Goal: Book appointment/travel/reservation

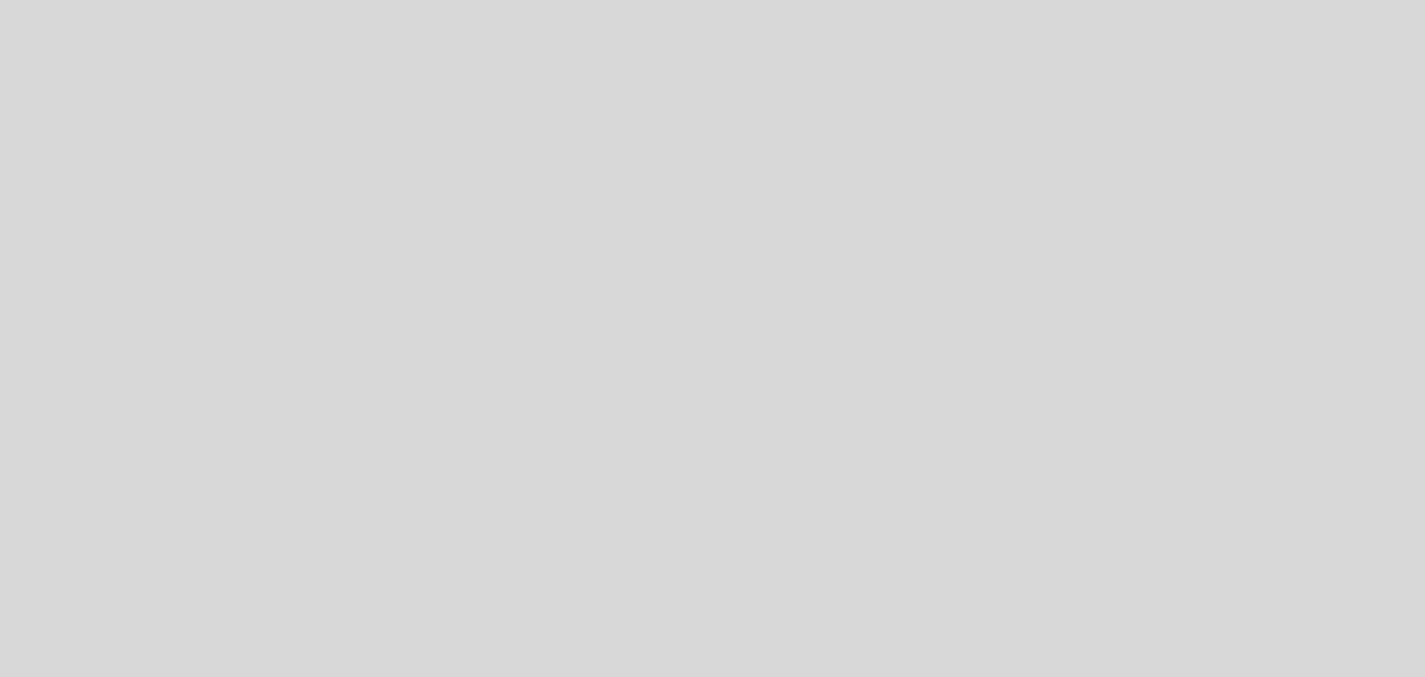
select select "pt"
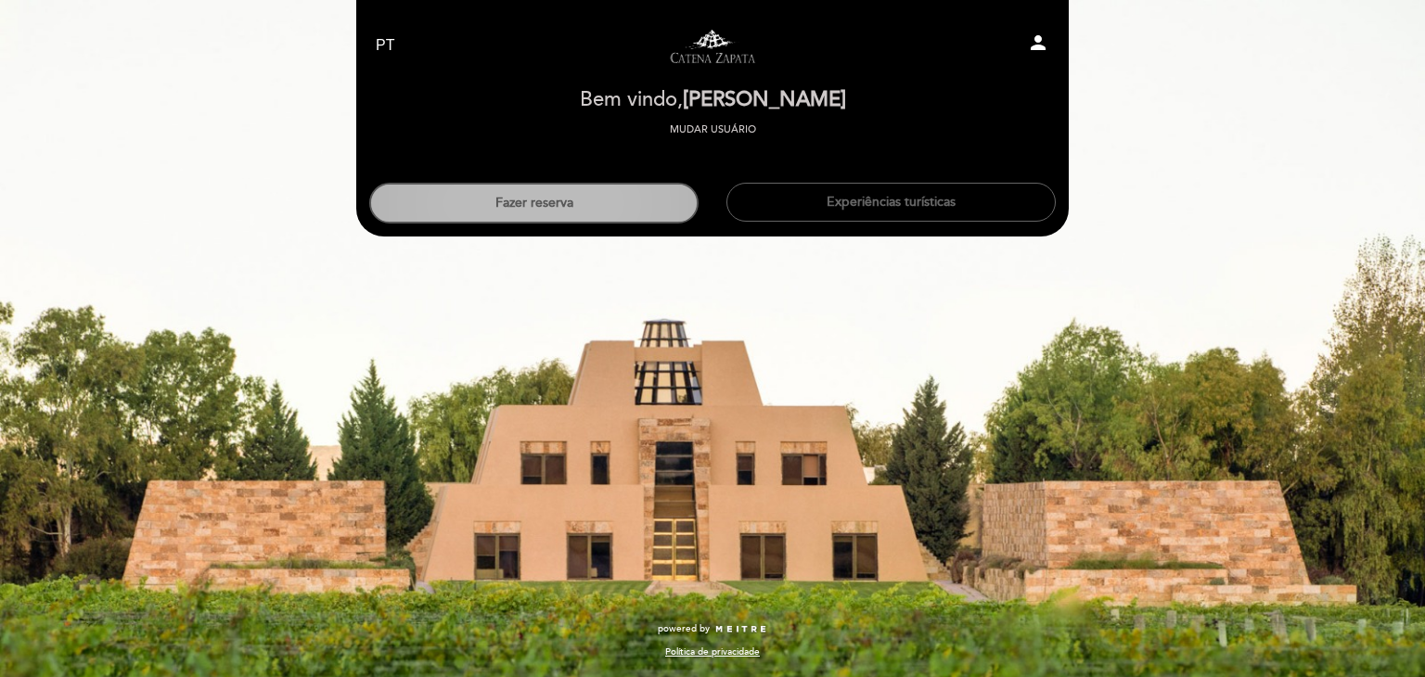
click at [460, 214] on button "Fazer reserva" at bounding box center [533, 203] width 329 height 41
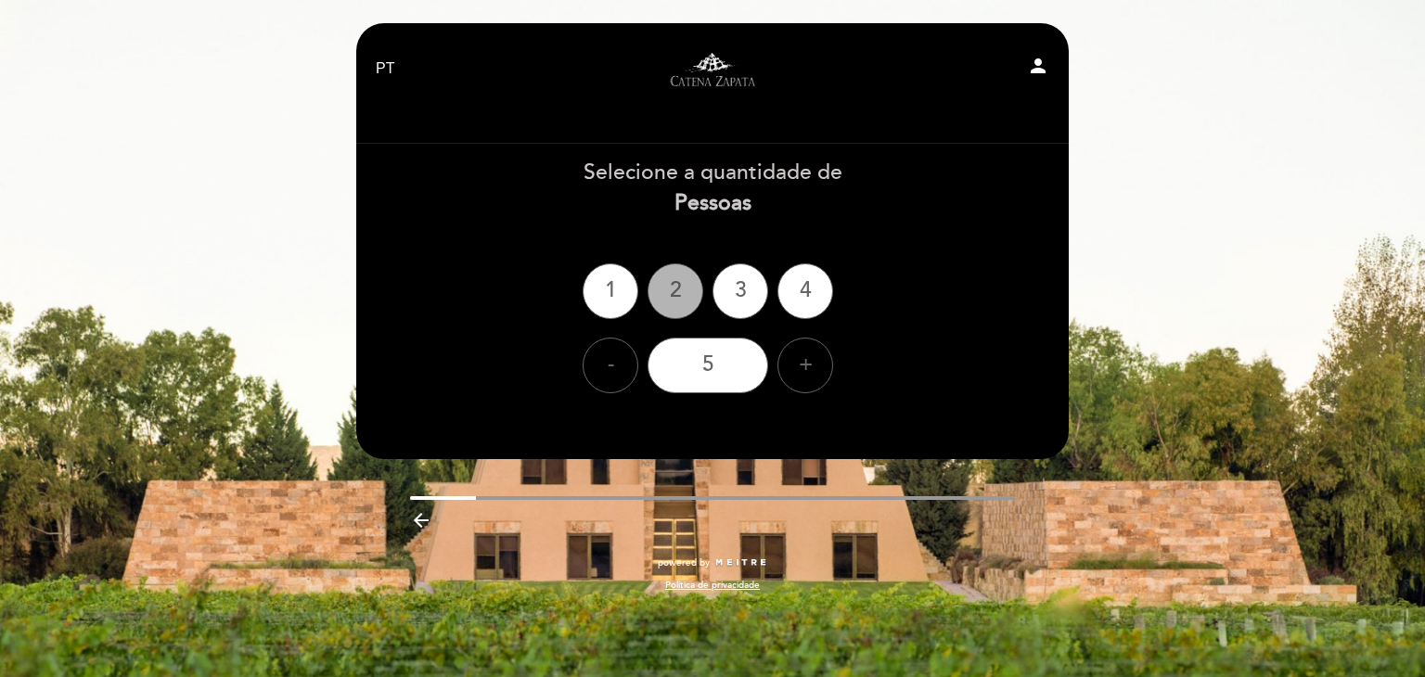
click at [673, 297] on div "2" at bounding box center [676, 291] width 56 height 56
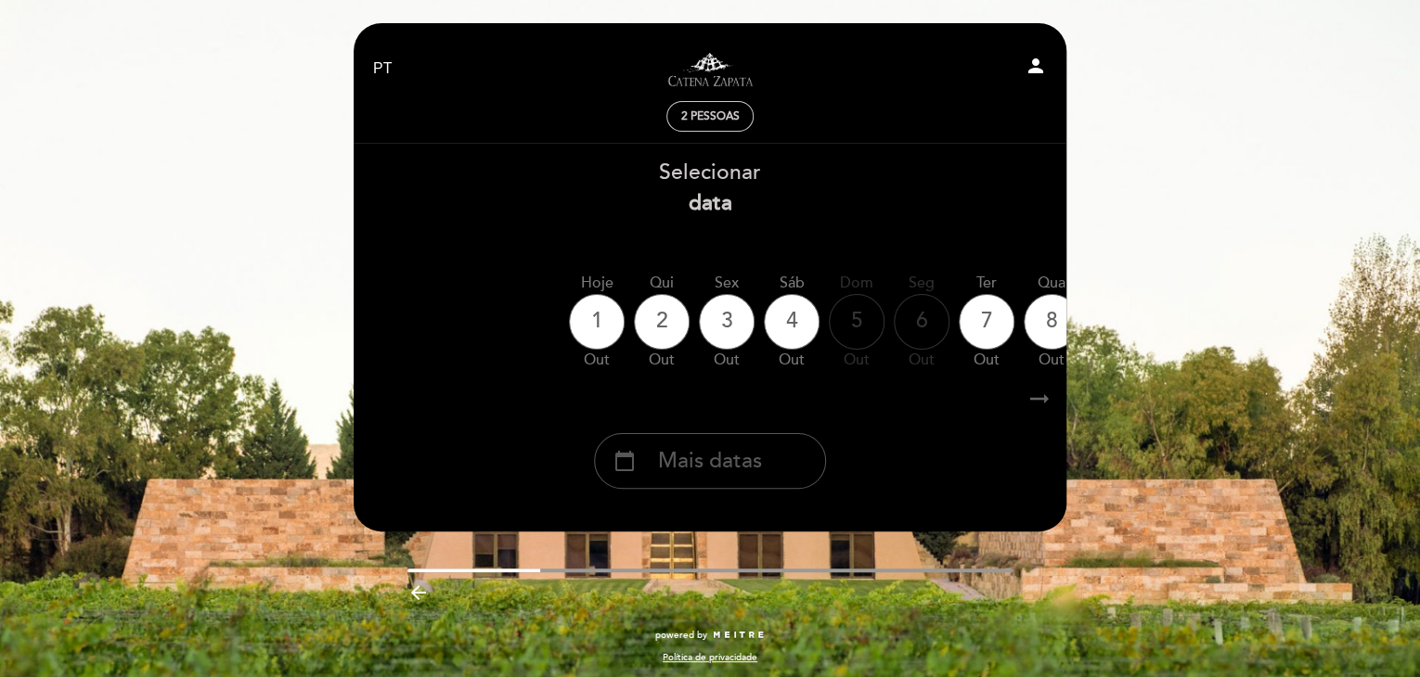
click at [762, 487] on div "calendar_today Mais datas" at bounding box center [710, 461] width 232 height 56
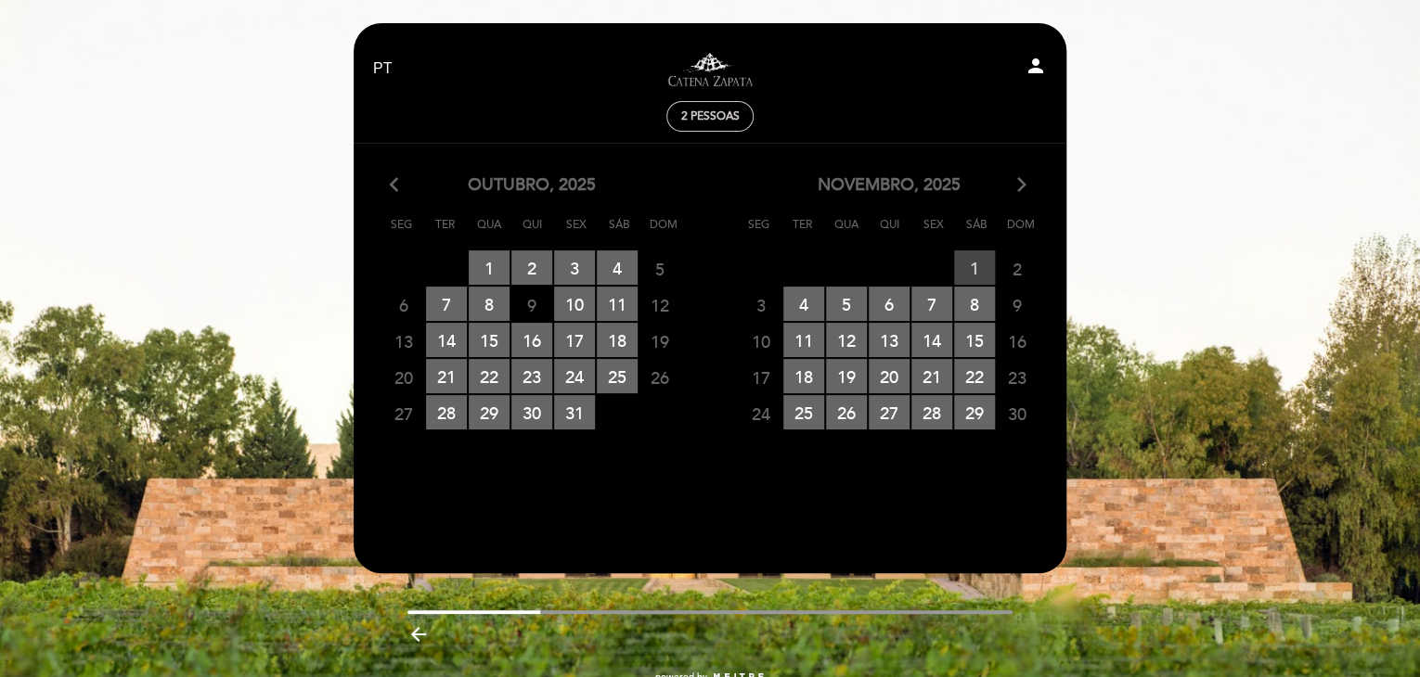
click at [979, 269] on span "1 RESERVAS DISPONÍVEIS" at bounding box center [974, 268] width 41 height 34
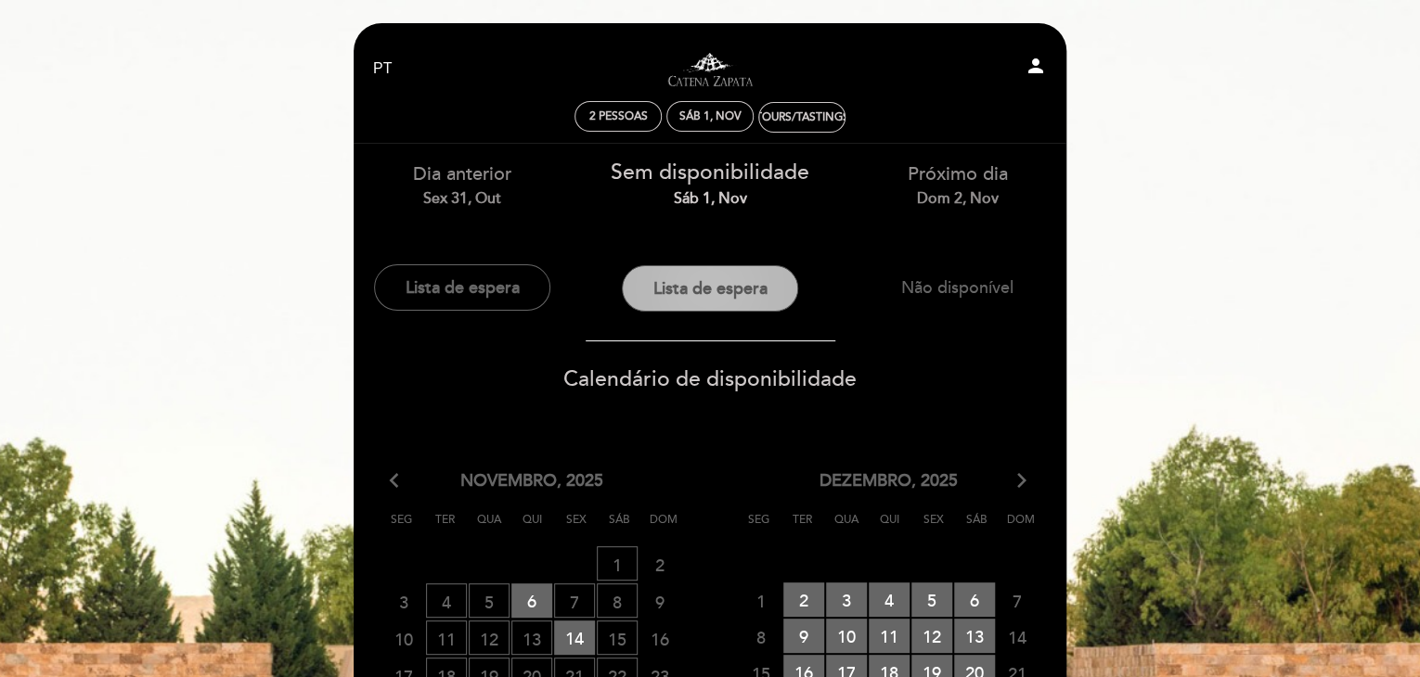
click at [753, 289] on button "Lista de espera" at bounding box center [710, 288] width 176 height 46
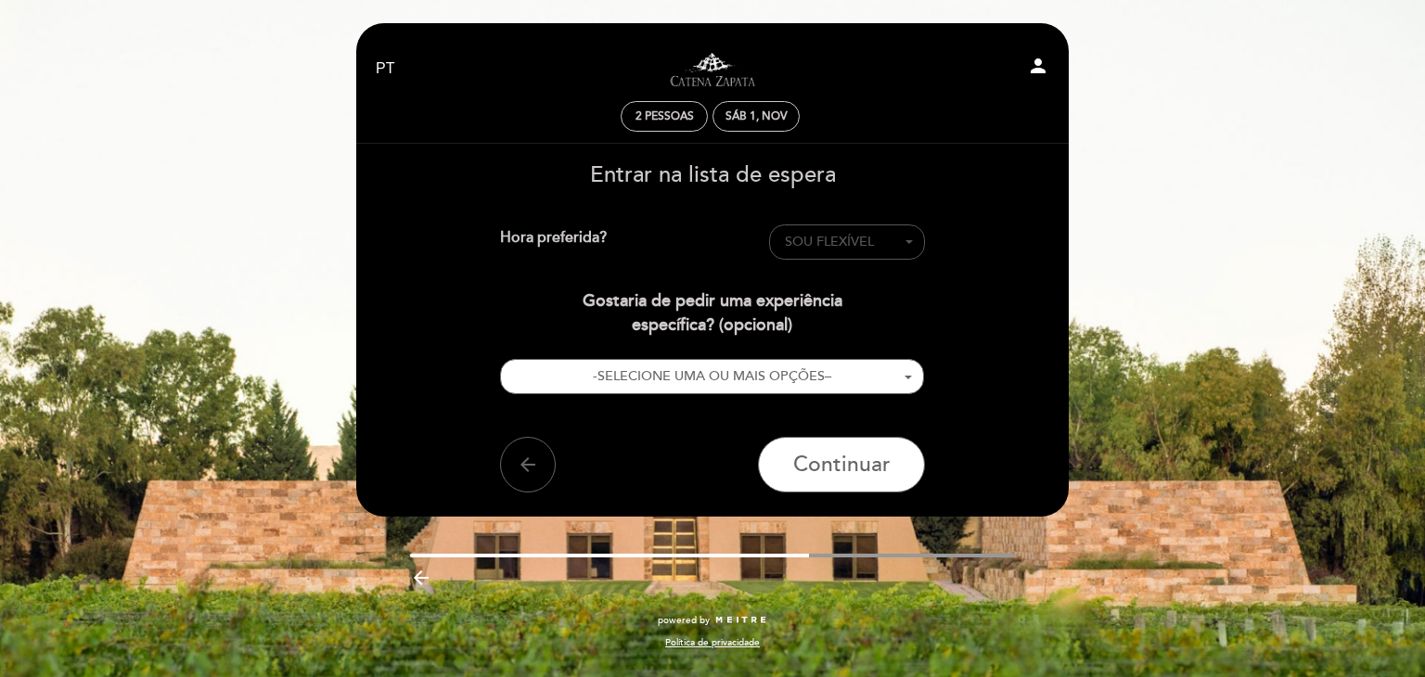
click at [819, 237] on span "SOU FLEXÍVEL" at bounding box center [829, 242] width 89 height 16
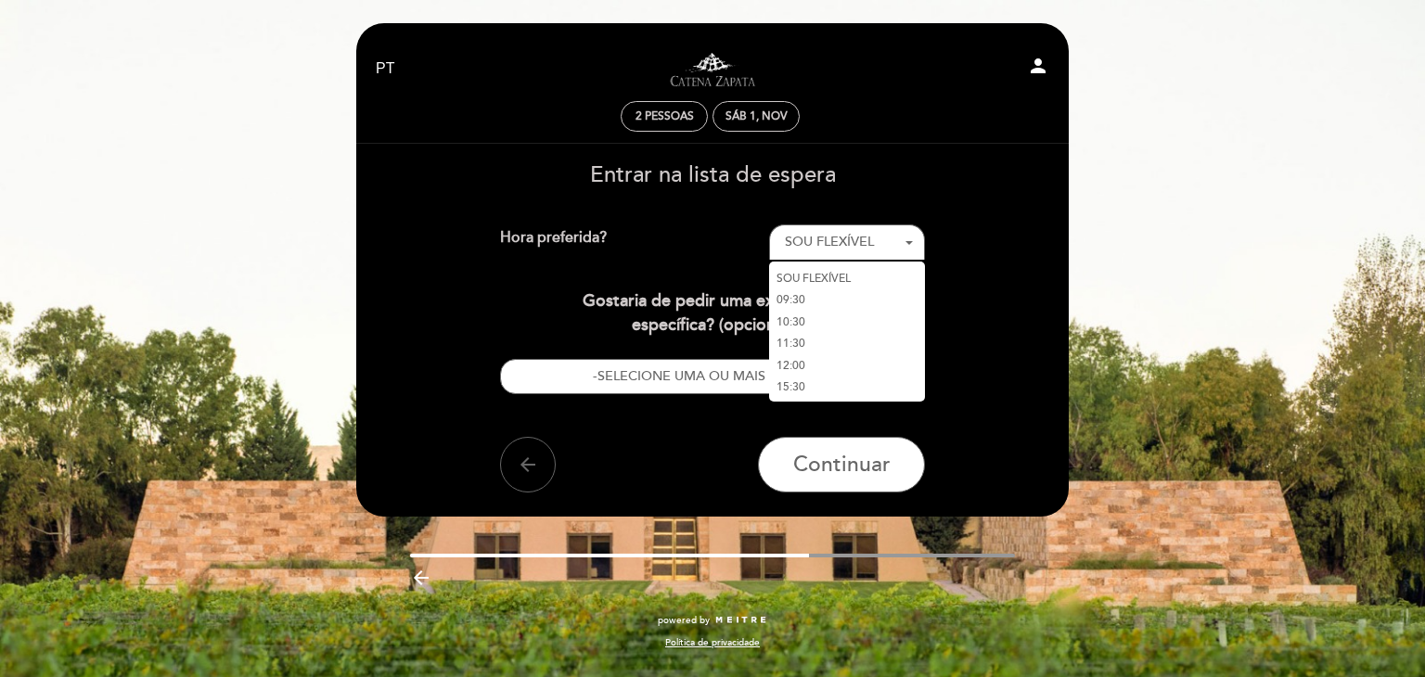
click at [799, 385] on link "15:30" at bounding box center [847, 388] width 156 height 22
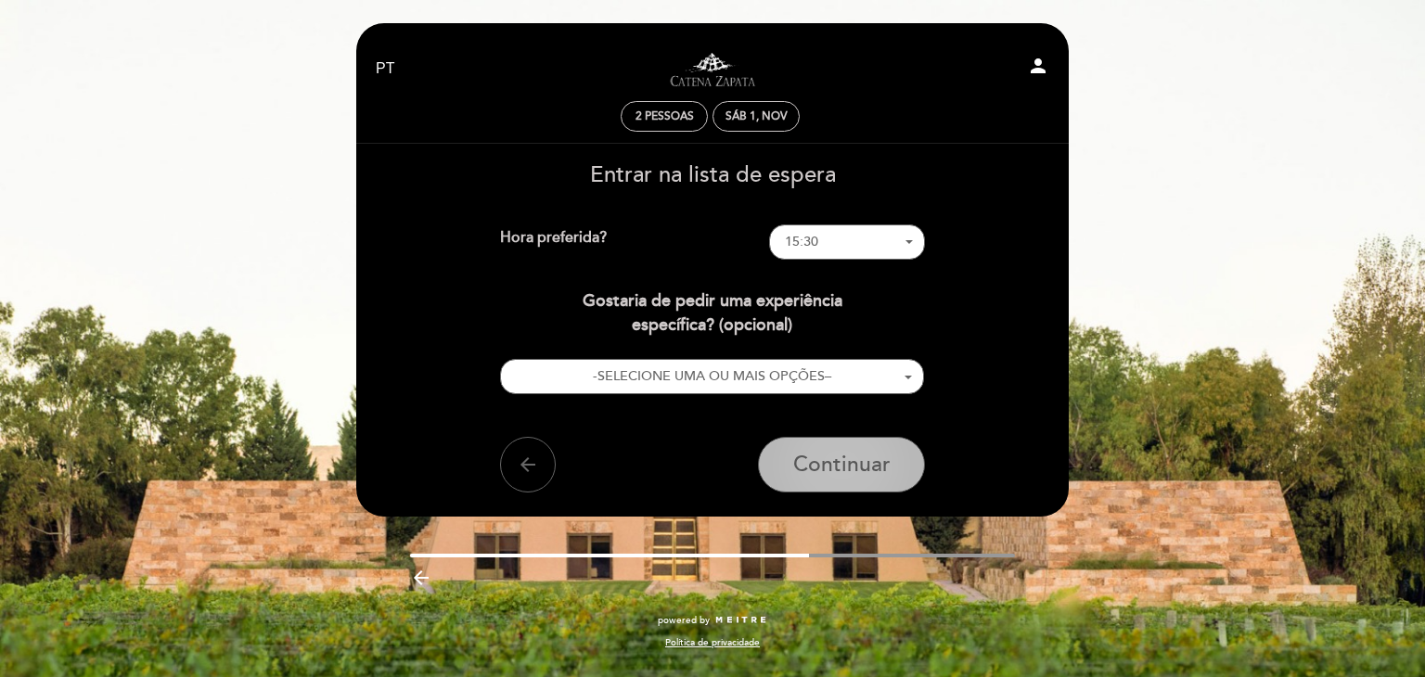
click at [824, 469] on span "Continuar" at bounding box center [841, 465] width 97 height 26
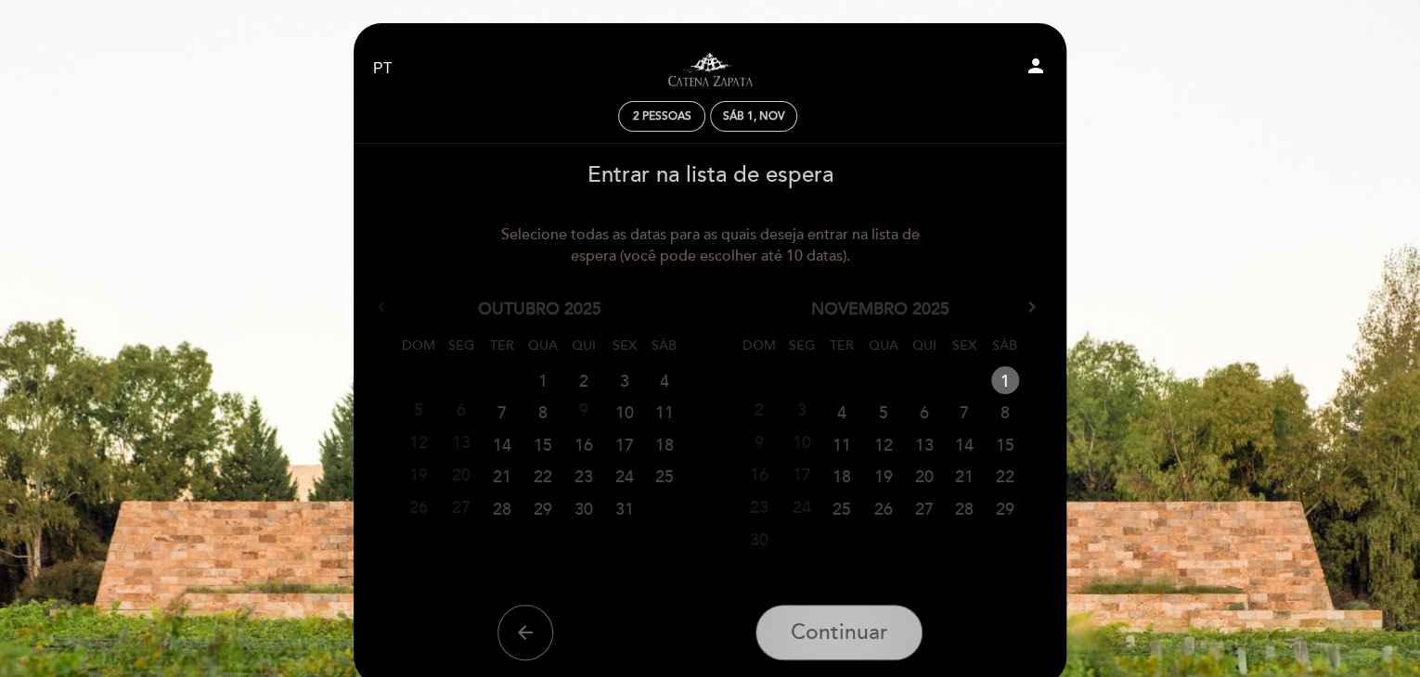
click at [835, 643] on span "Continuar" at bounding box center [838, 633] width 97 height 26
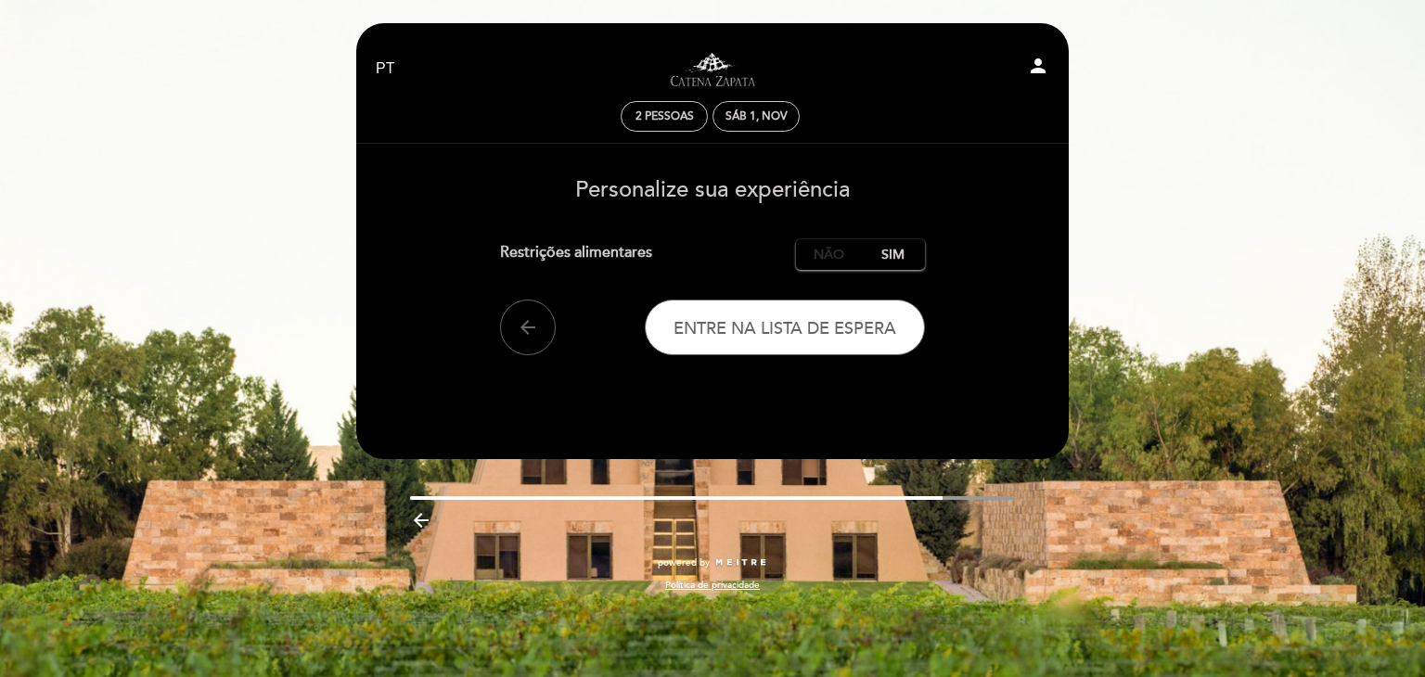
click at [827, 257] on label "Não" at bounding box center [828, 254] width 65 height 31
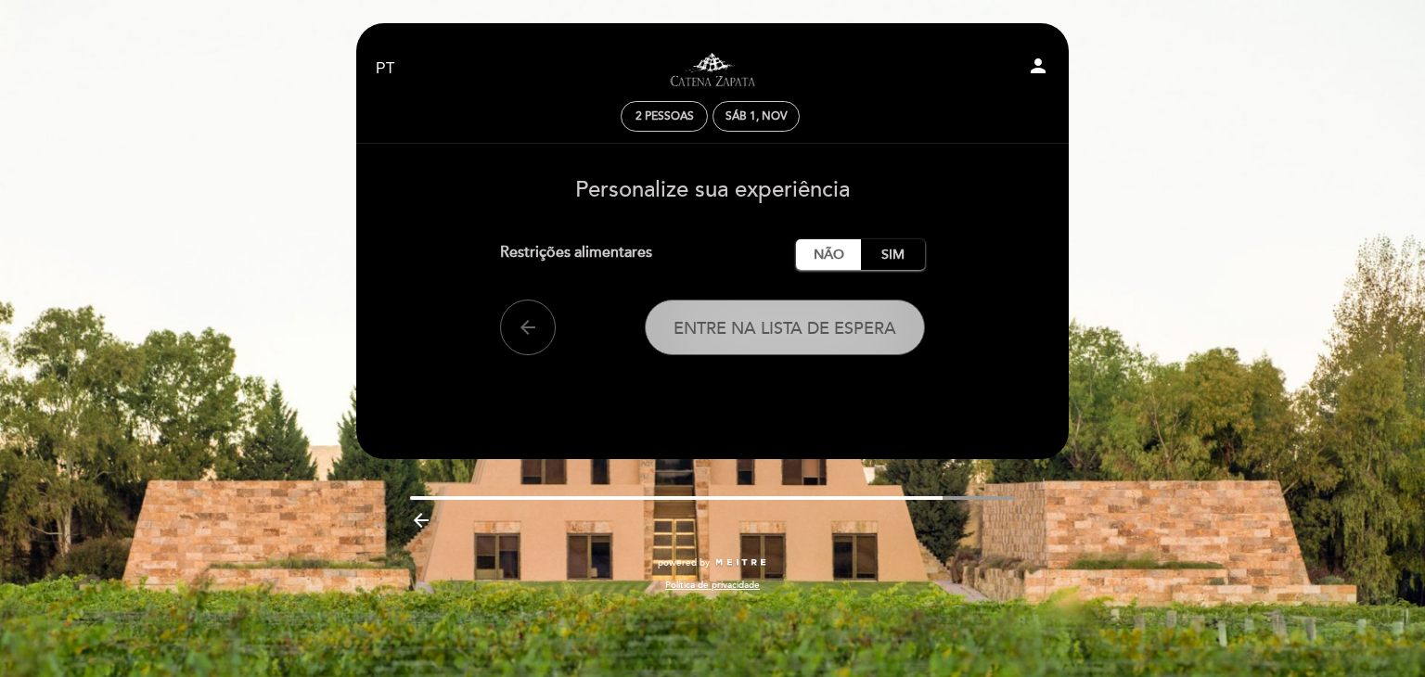
click at [762, 324] on span "Entre na lista de espera" at bounding box center [785, 328] width 223 height 20
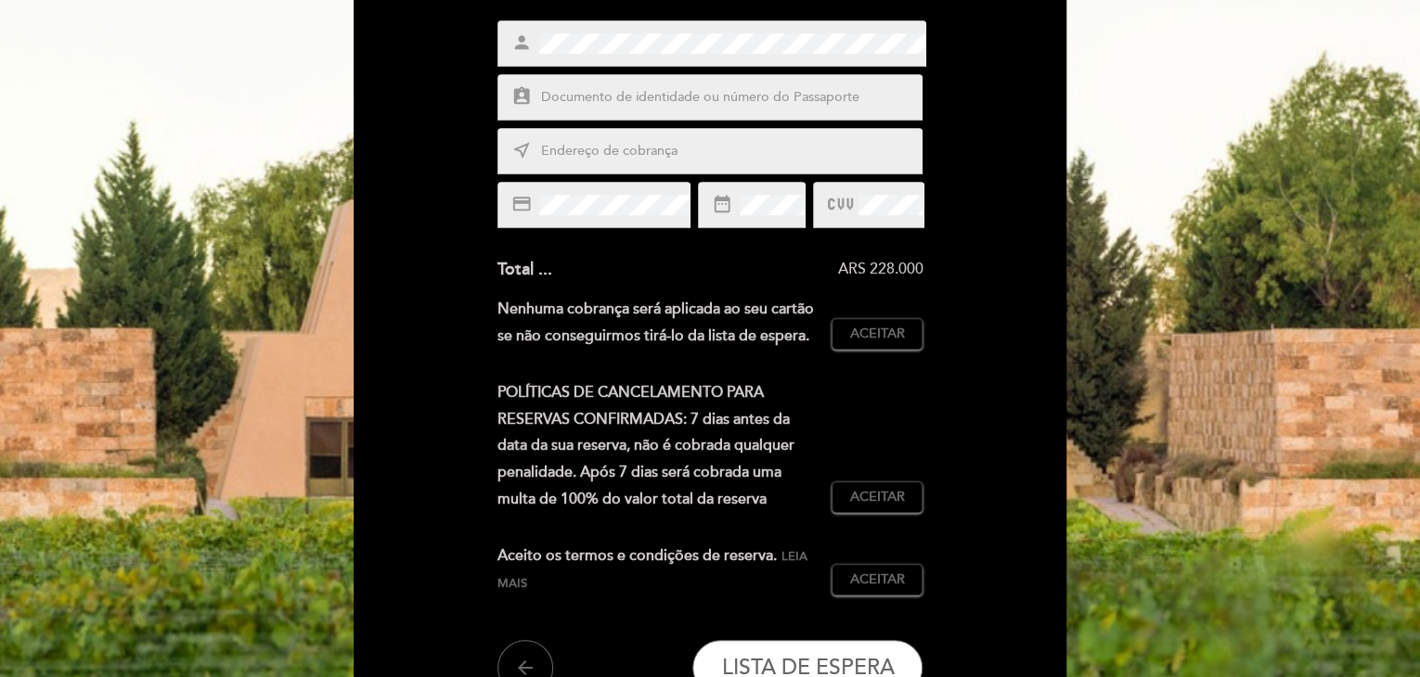
scroll to position [557, 0]
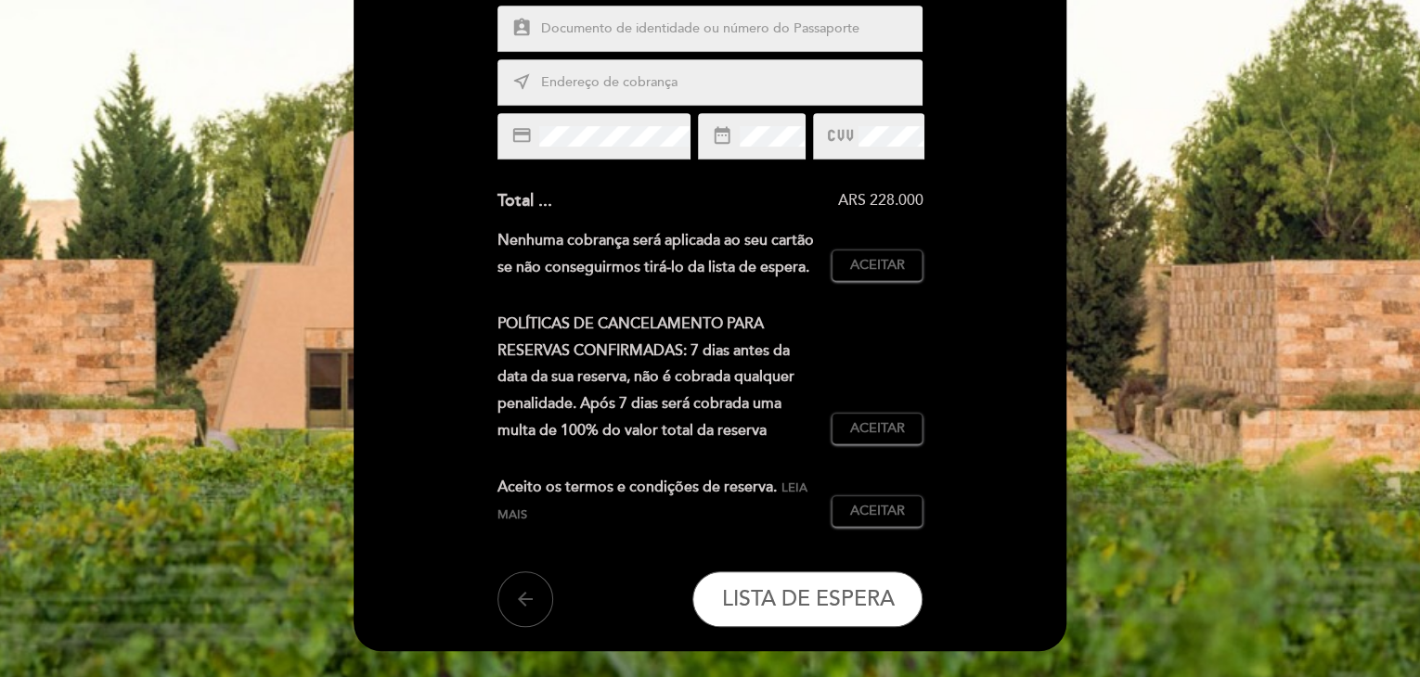
click at [519, 595] on icon "arrow_back" at bounding box center [525, 599] width 22 height 22
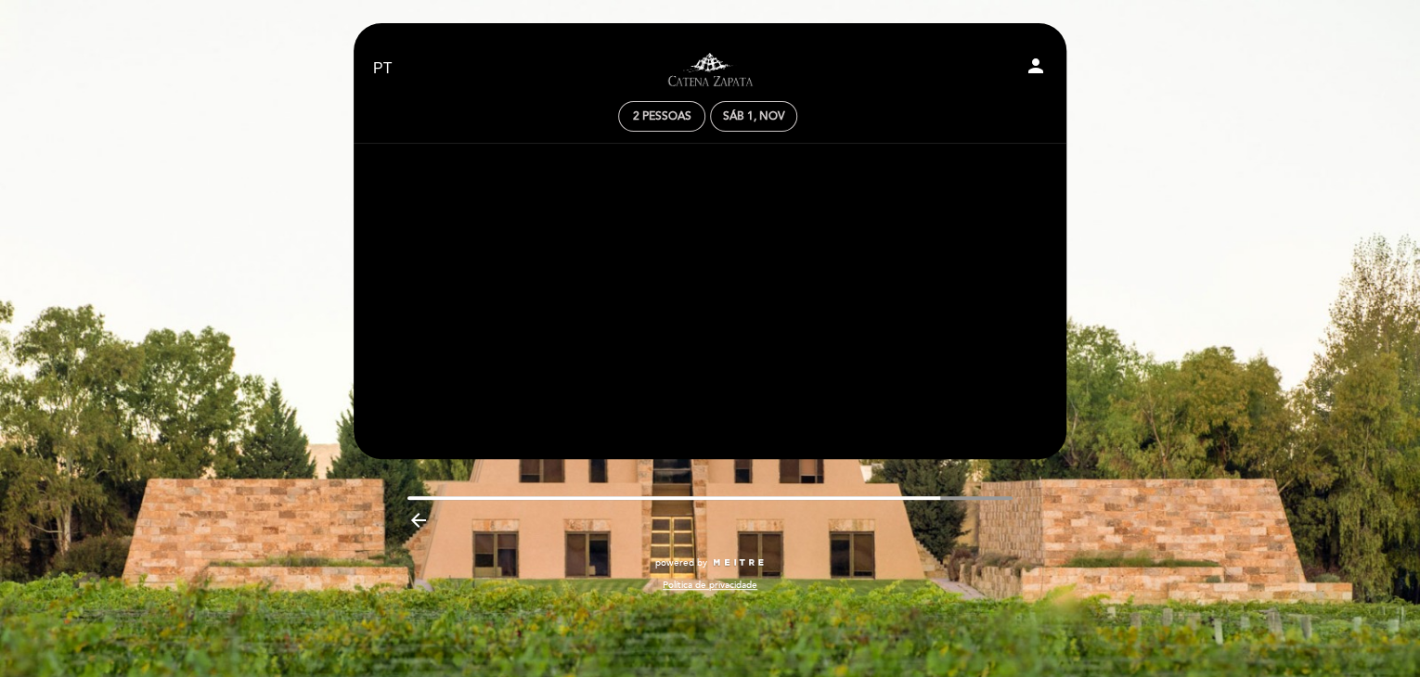
scroll to position [0, 0]
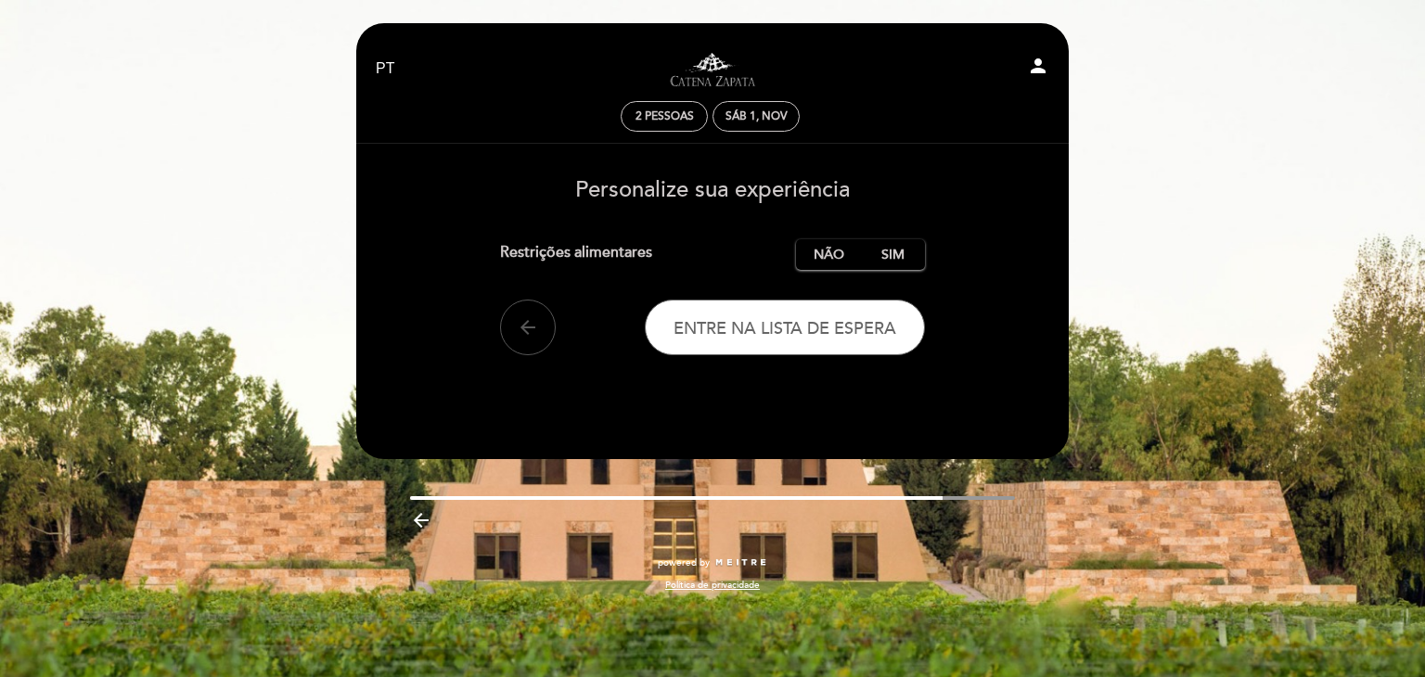
click at [542, 312] on button "arrow_back" at bounding box center [528, 328] width 56 height 56
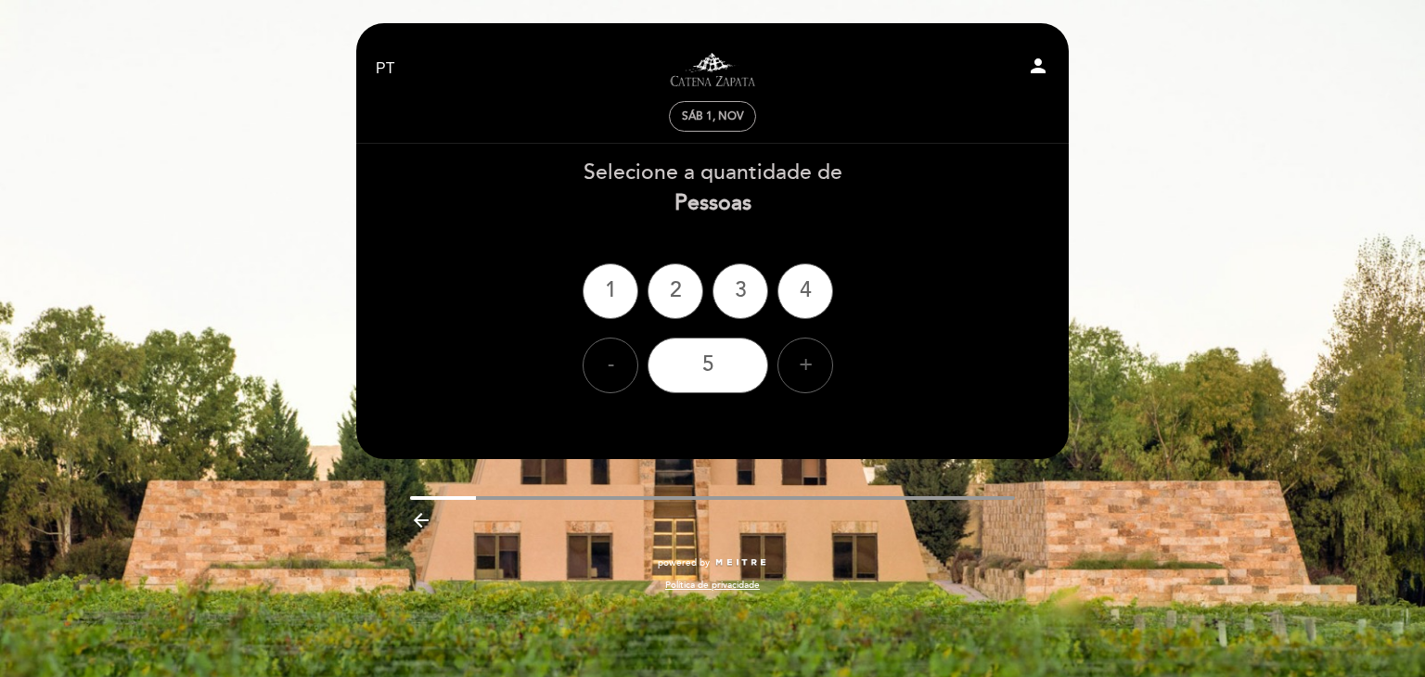
click at [702, 111] on div "Sáb 1, nov" at bounding box center [713, 116] width 62 height 14
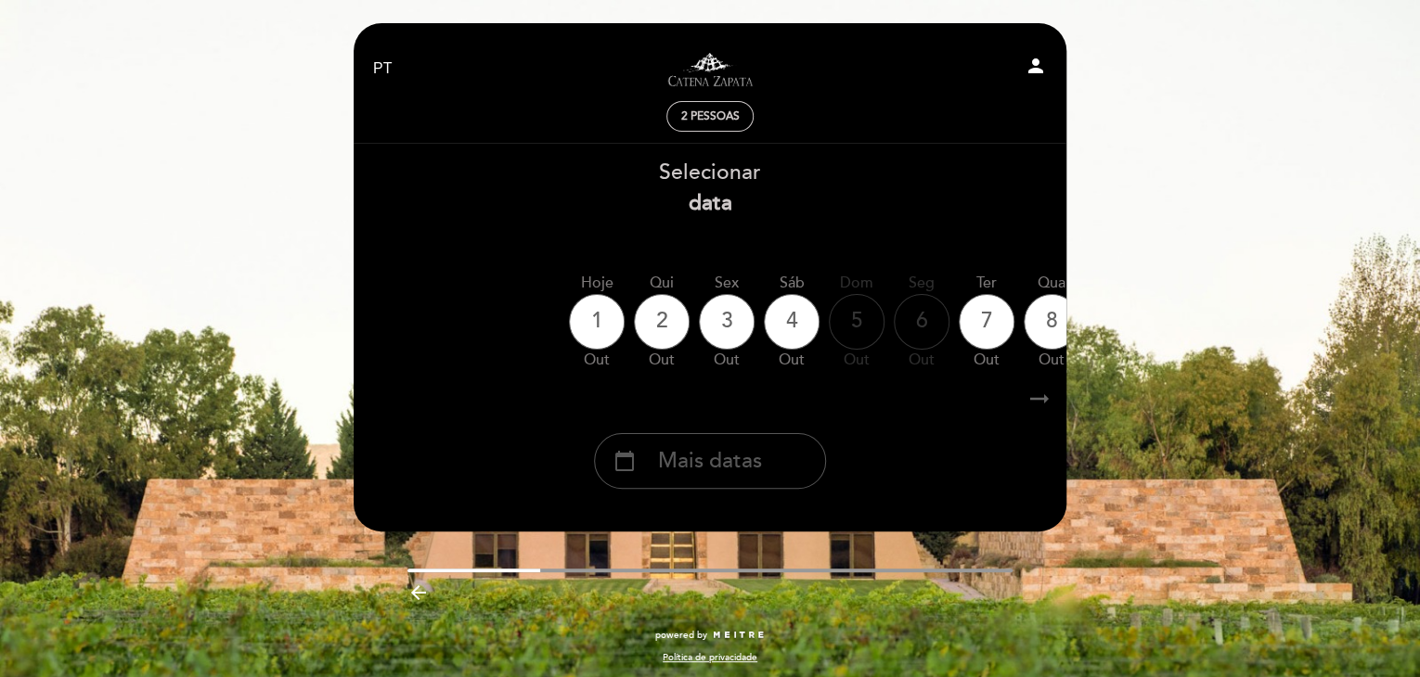
click at [679, 456] on span "Mais datas" at bounding box center [710, 461] width 104 height 31
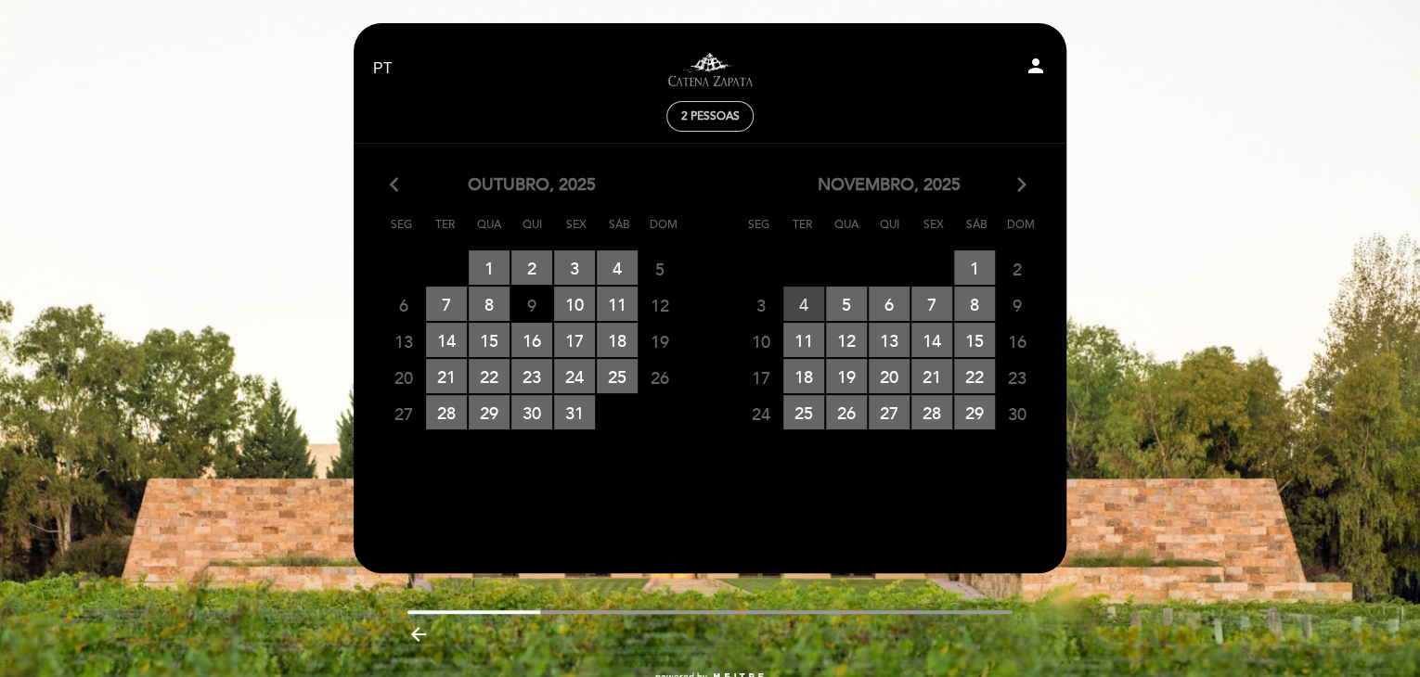
click at [797, 303] on span "4 RESERVAS DISPONÍVEIS" at bounding box center [803, 304] width 41 height 34
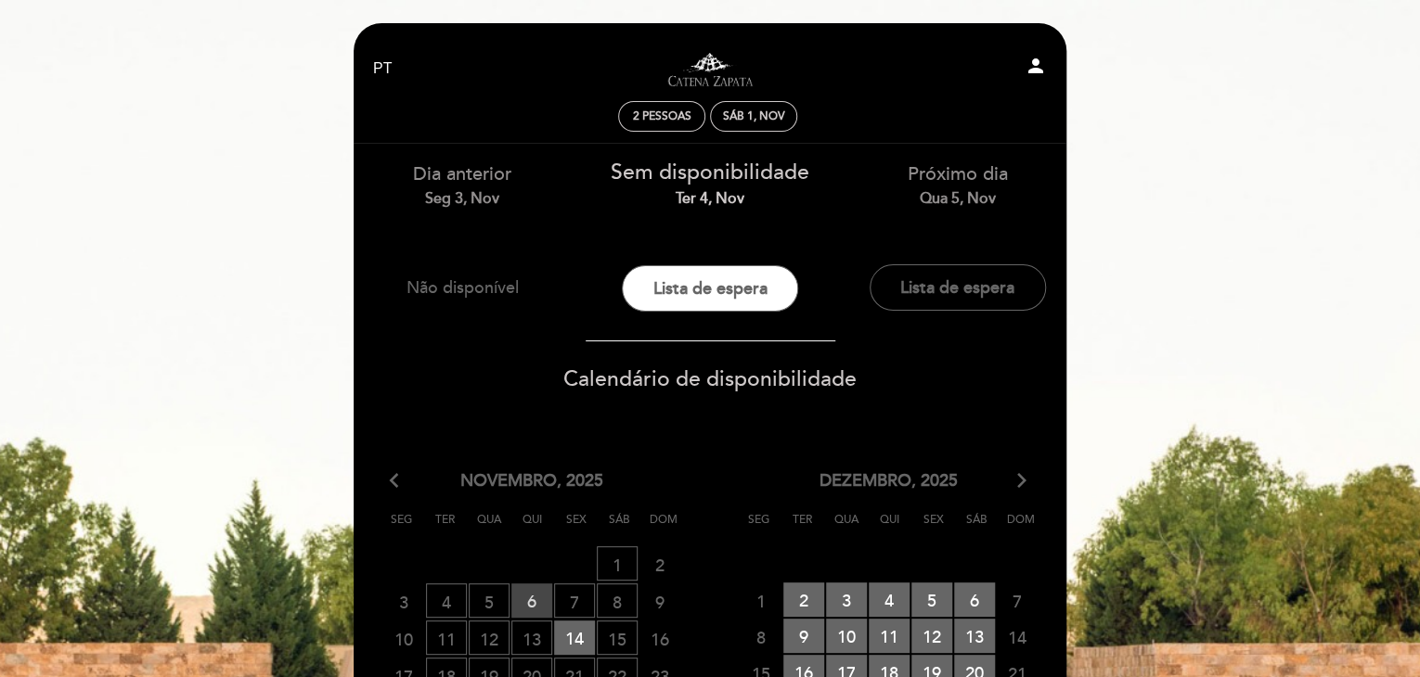
click at [534, 602] on span "6 RESERVAS DISPONÍVEIS" at bounding box center [531, 601] width 41 height 34
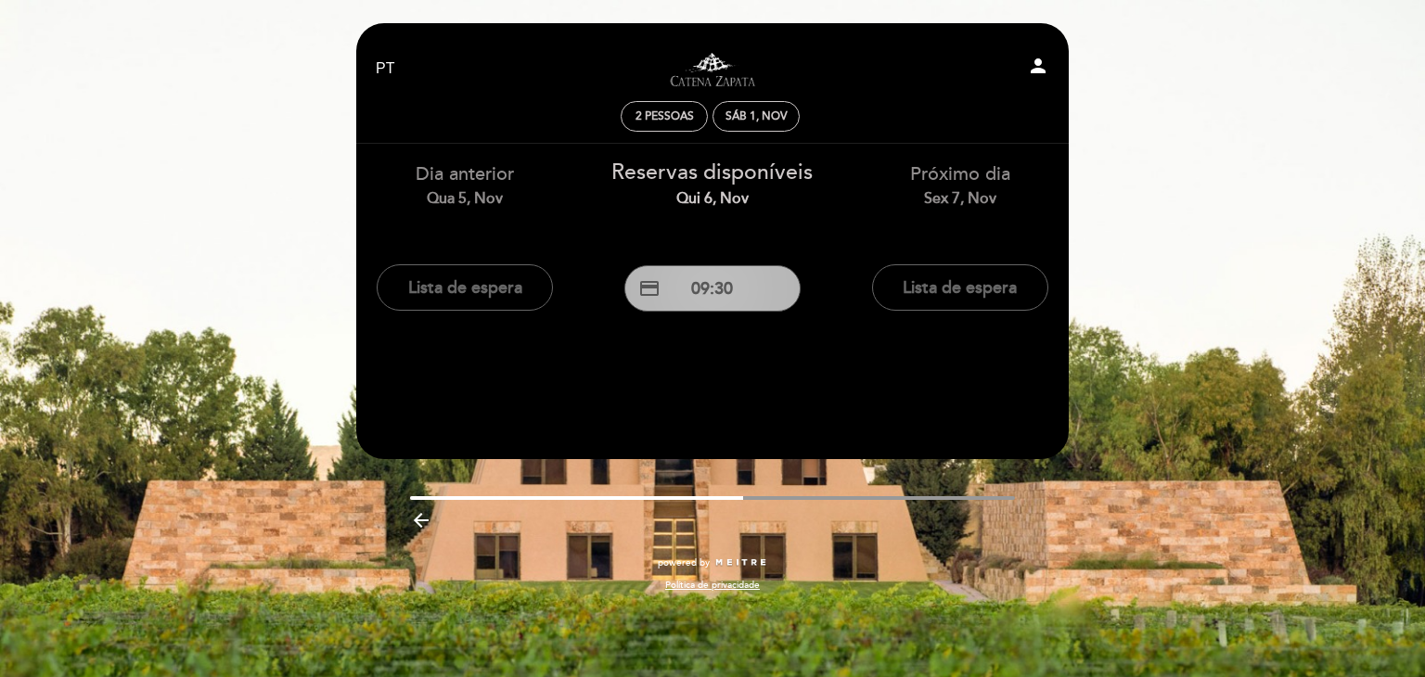
click at [704, 299] on button "credit_card 09:30" at bounding box center [712, 288] width 176 height 46
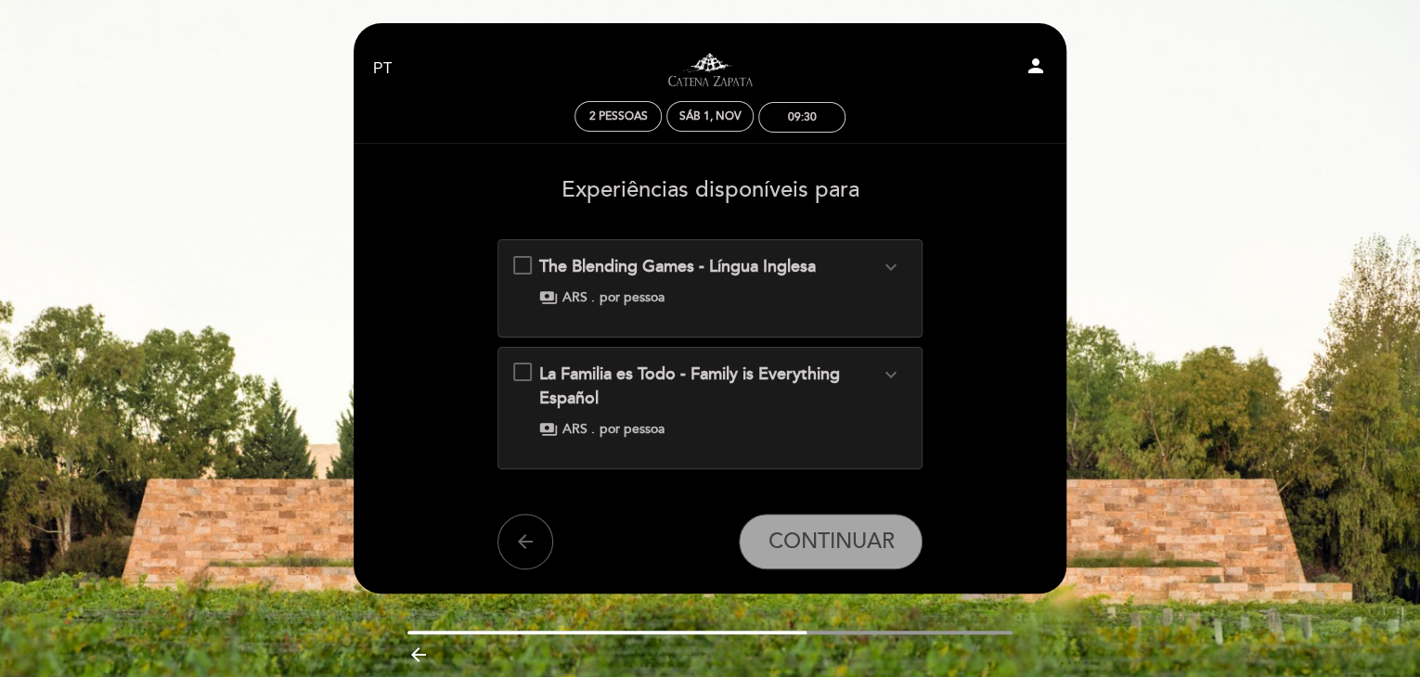
click at [892, 272] on icon "expand_more" at bounding box center [890, 267] width 22 height 22
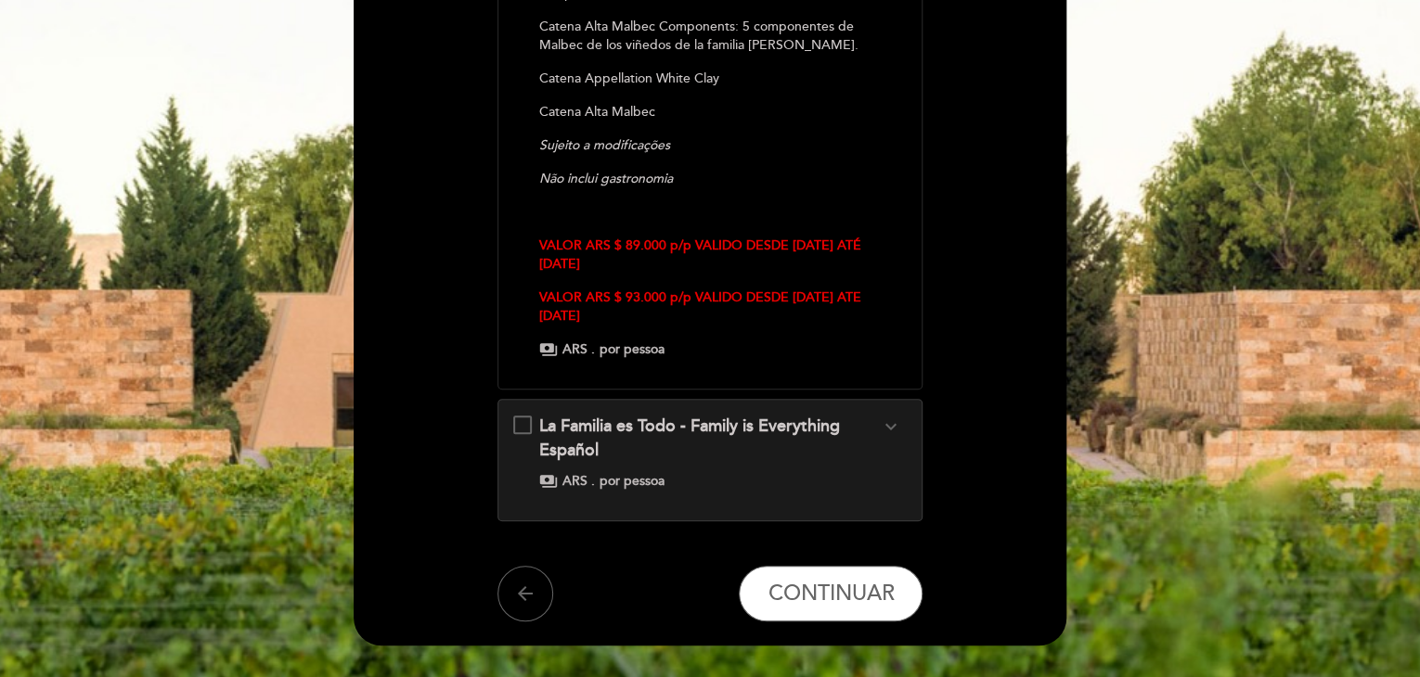
scroll to position [482, 0]
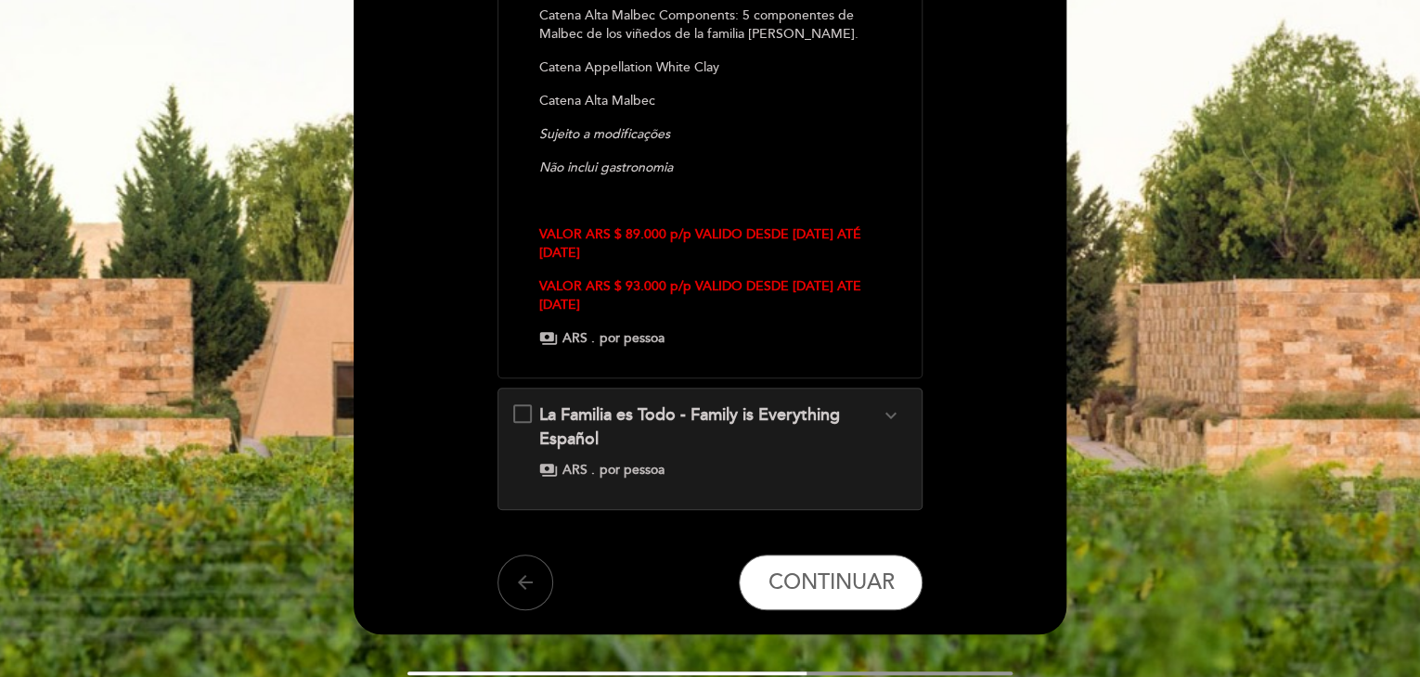
click at [531, 591] on icon "arrow_back" at bounding box center [525, 583] width 22 height 22
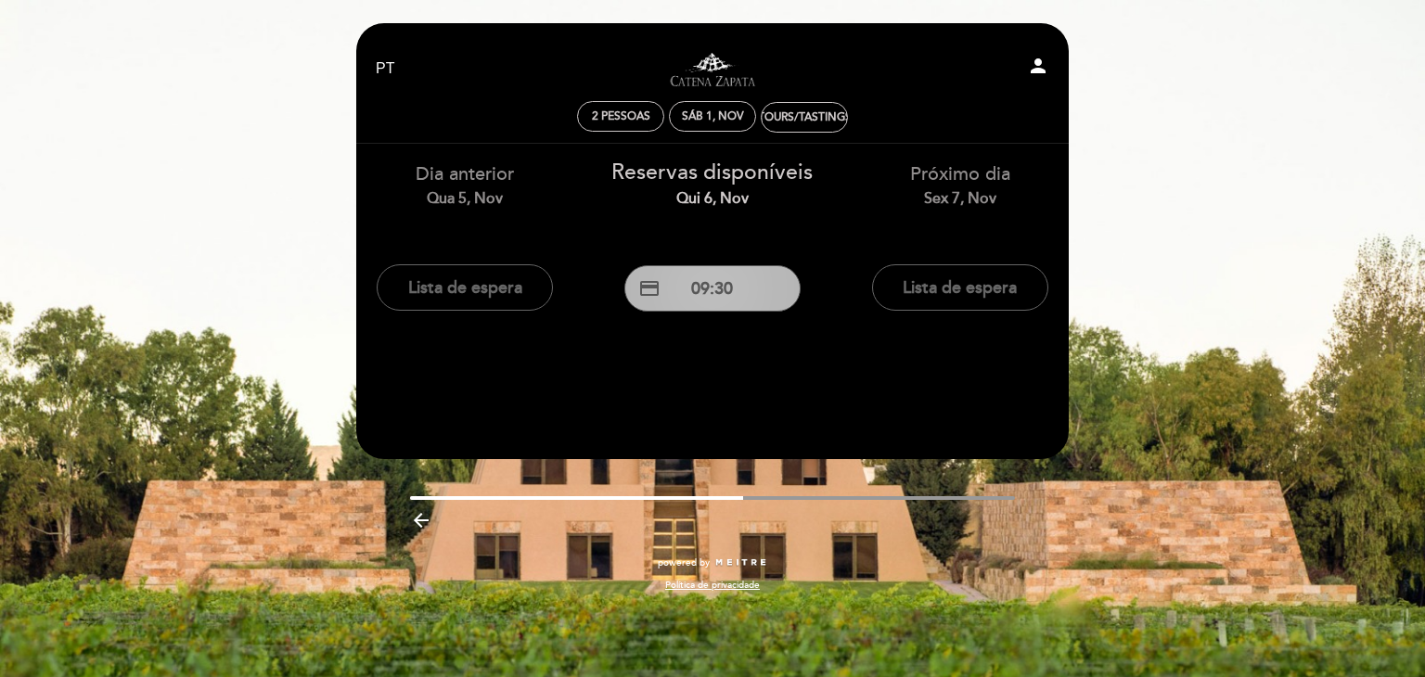
click at [724, 287] on button "credit_card 09:30" at bounding box center [712, 288] width 176 height 46
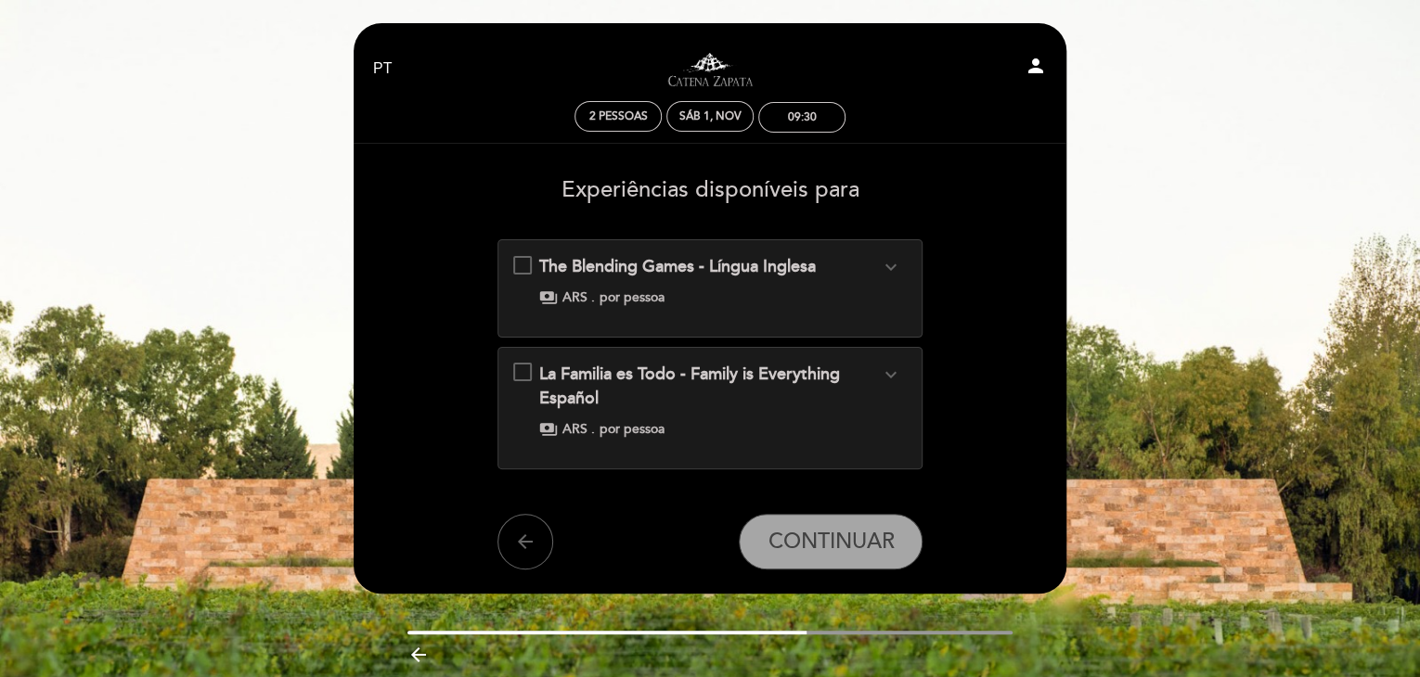
click at [724, 287] on div "The Blending Games - Língua Inglesa expand_more Fazer um corte de vinho é criar…" at bounding box center [710, 281] width 394 height 52
